Goal: Find specific page/section: Find specific page/section

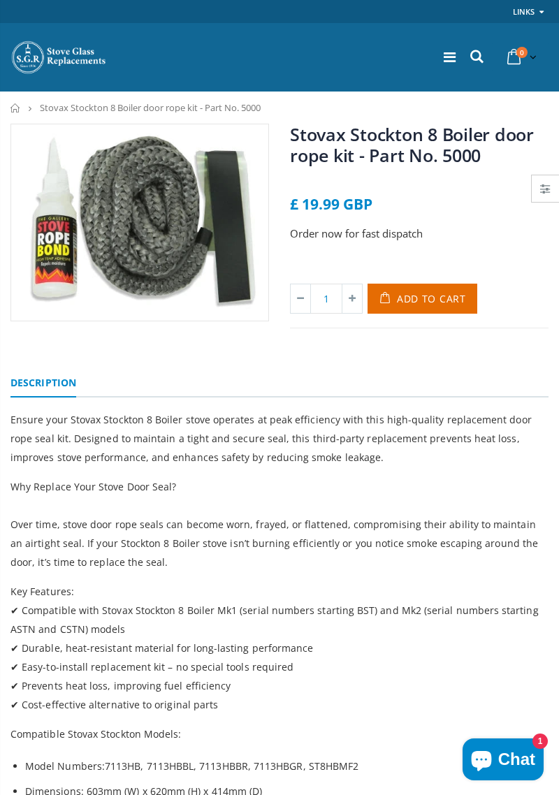
click at [449, 57] on icon at bounding box center [450, 57] width 12 height 14
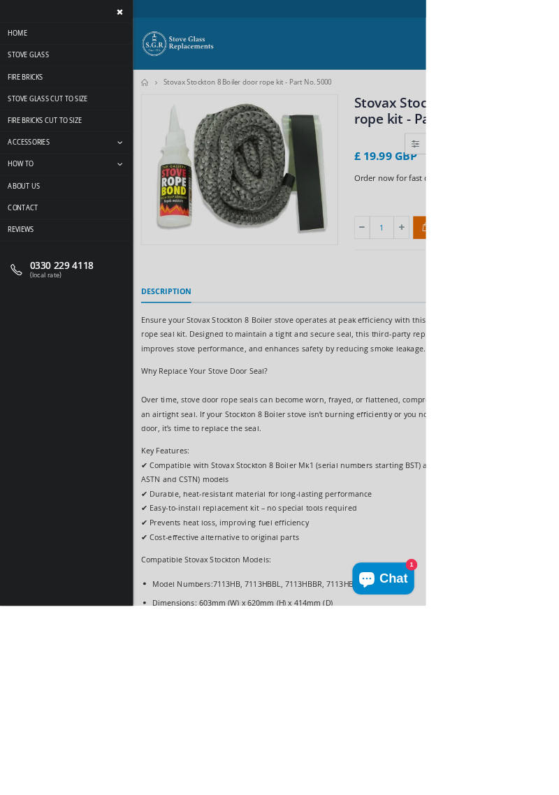
click at [47, 169] on link "Fire Bricks Cut To Size" at bounding box center [87, 159] width 175 height 28
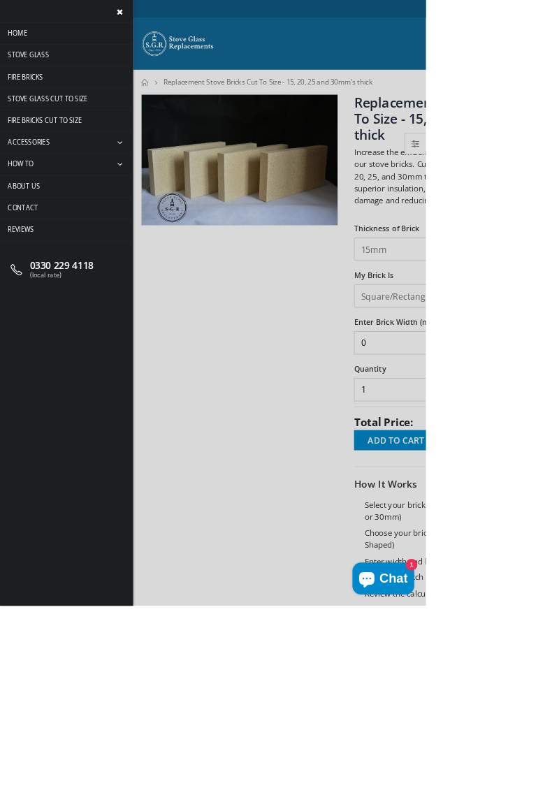
click at [47, 189] on span "Accessories" at bounding box center [37, 187] width 54 height 12
click at [558, 48] on div at bounding box center [279, 397] width 559 height 795
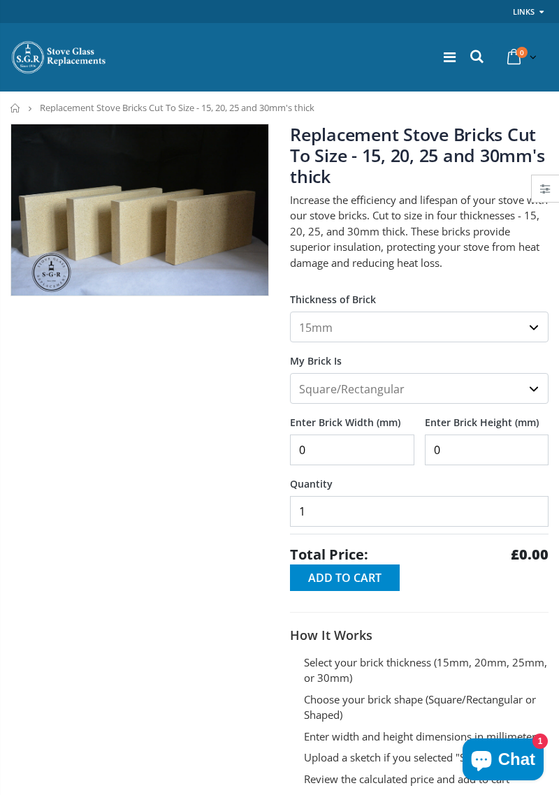
click at [471, 54] on icon at bounding box center [476, 56] width 19 height 18
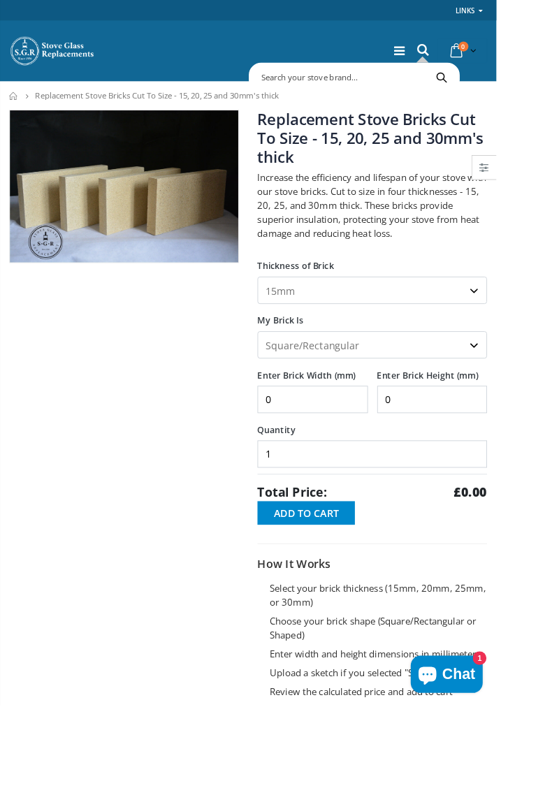
click at [420, 84] on input "text" at bounding box center [457, 87] width 346 height 27
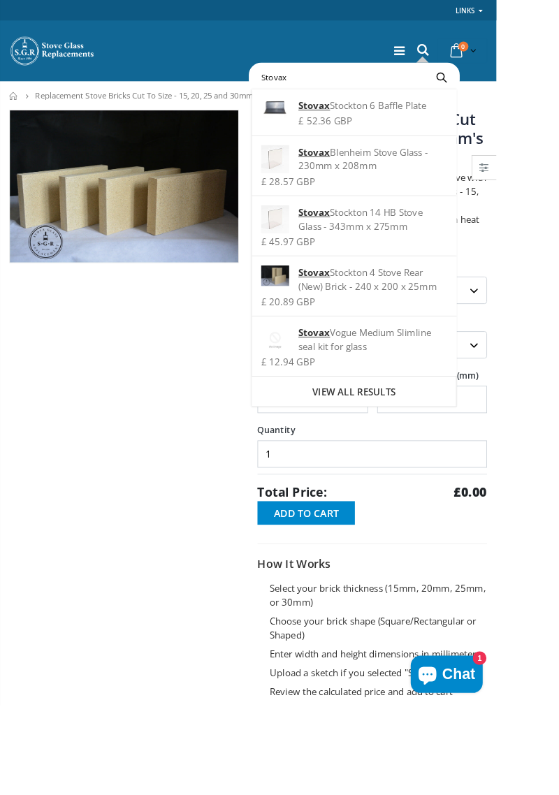
type input "Stovax"
click at [481, 74] on button "Search" at bounding box center [496, 87] width 31 height 27
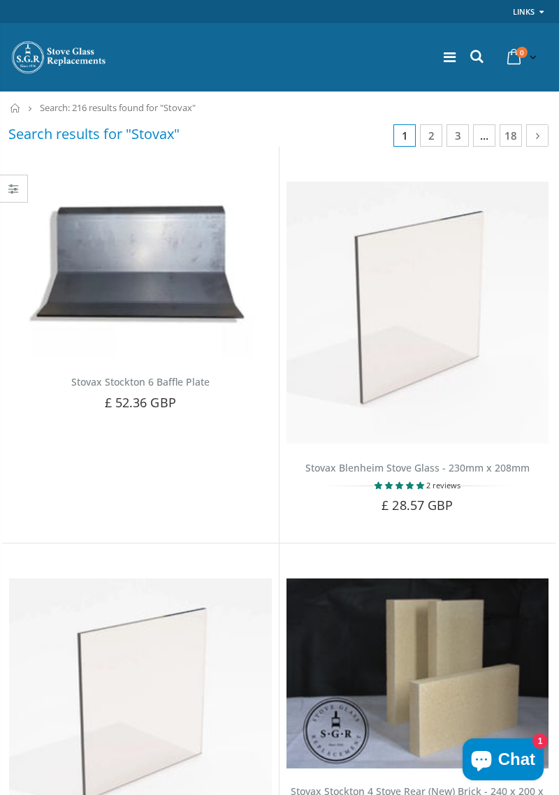
click at [483, 56] on icon at bounding box center [476, 56] width 19 height 18
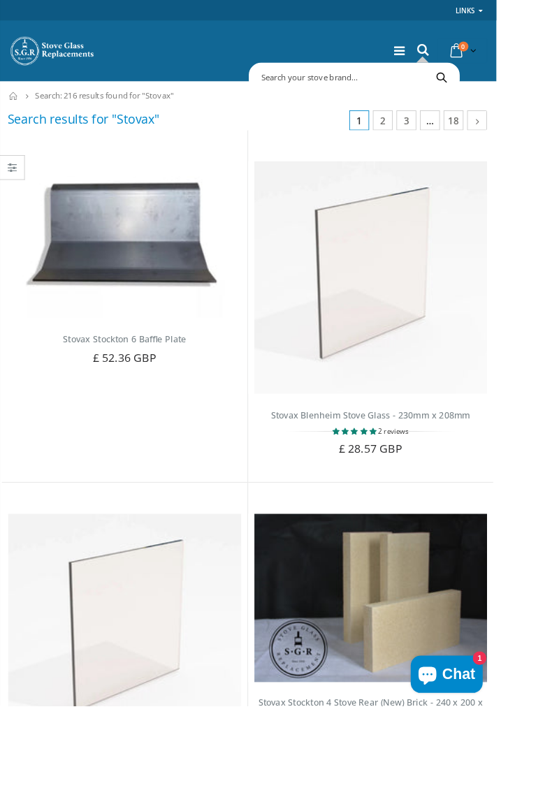
click at [372, 82] on input "text" at bounding box center [457, 87] width 346 height 27
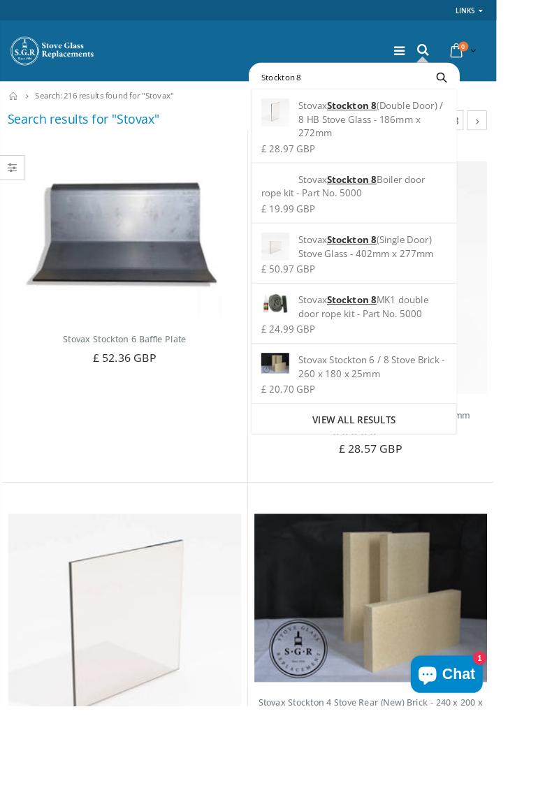
type input "Stockton 8"
click at [481, 74] on button "Search" at bounding box center [496, 87] width 31 height 27
